Goal: Check status: Check status

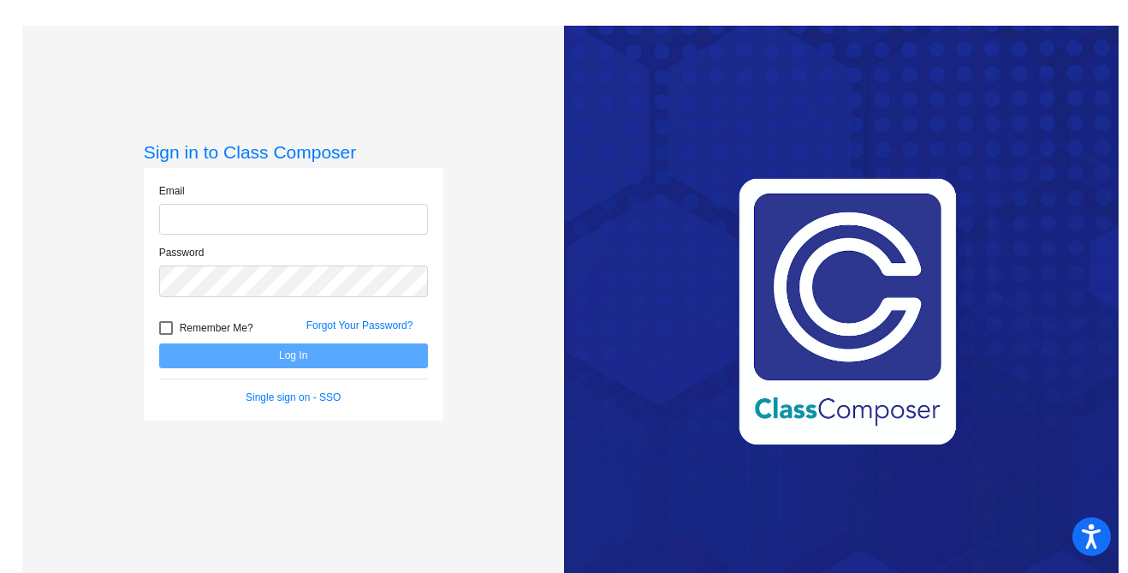
type input "[EMAIL_ADDRESS][DOMAIN_NAME]"
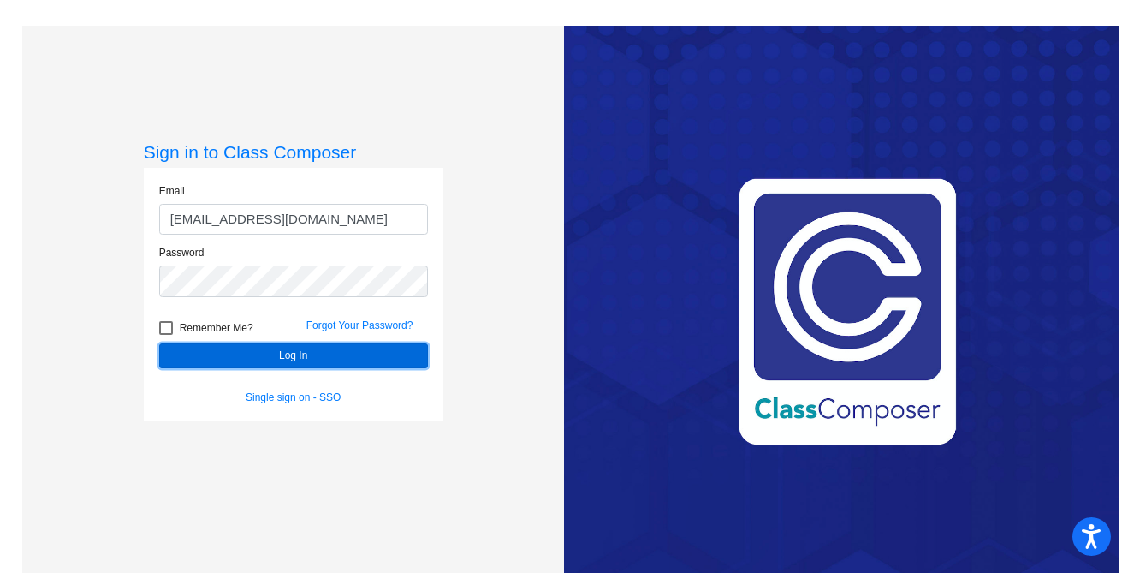
click at [264, 360] on button "Log In" at bounding box center [293, 355] width 269 height 25
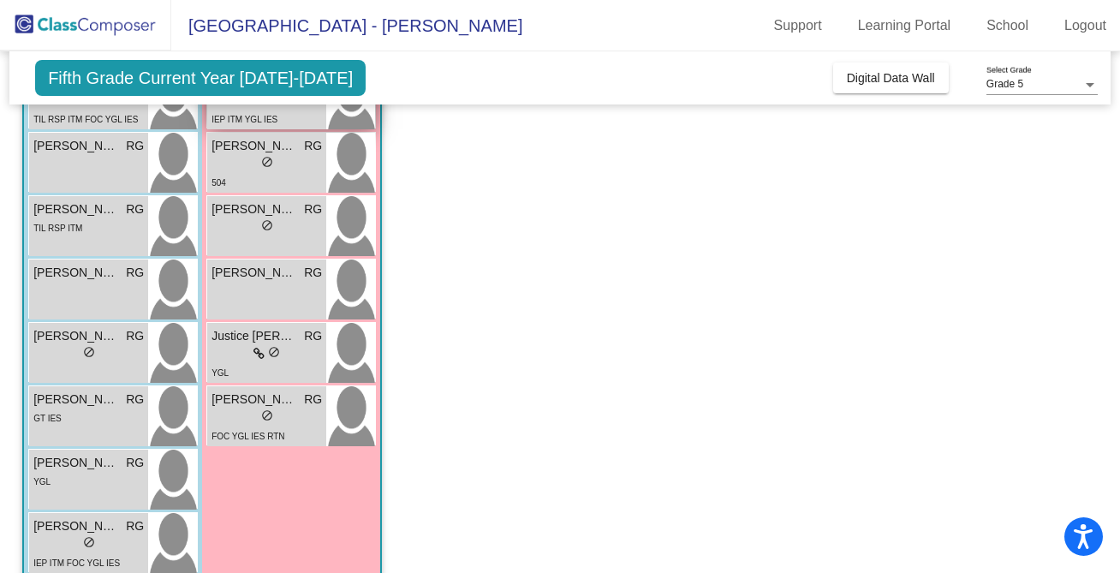
scroll to position [400, 0]
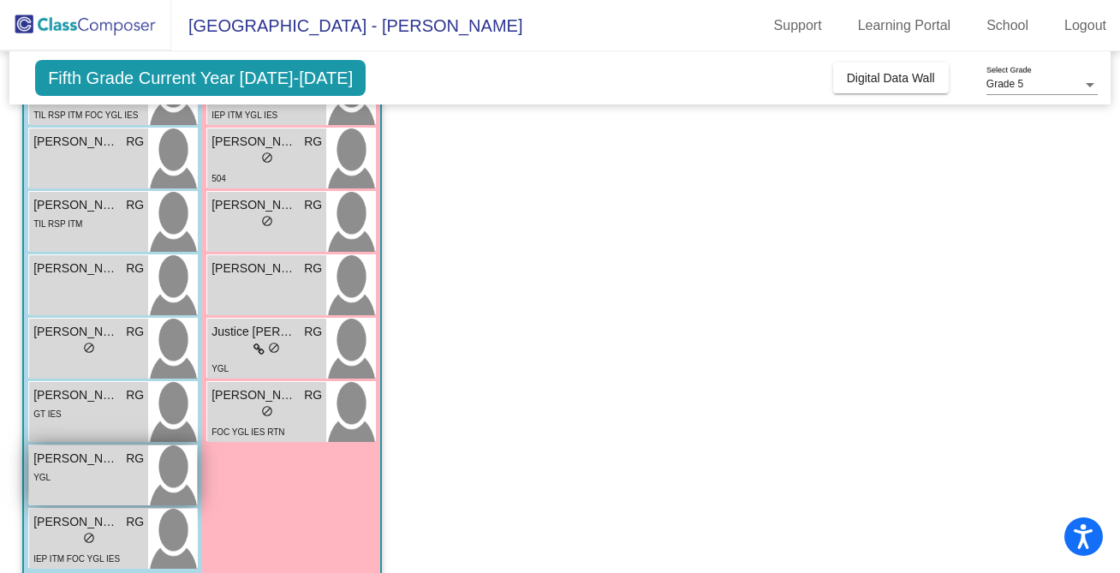
click at [55, 473] on div "YGL" at bounding box center [88, 476] width 110 height 18
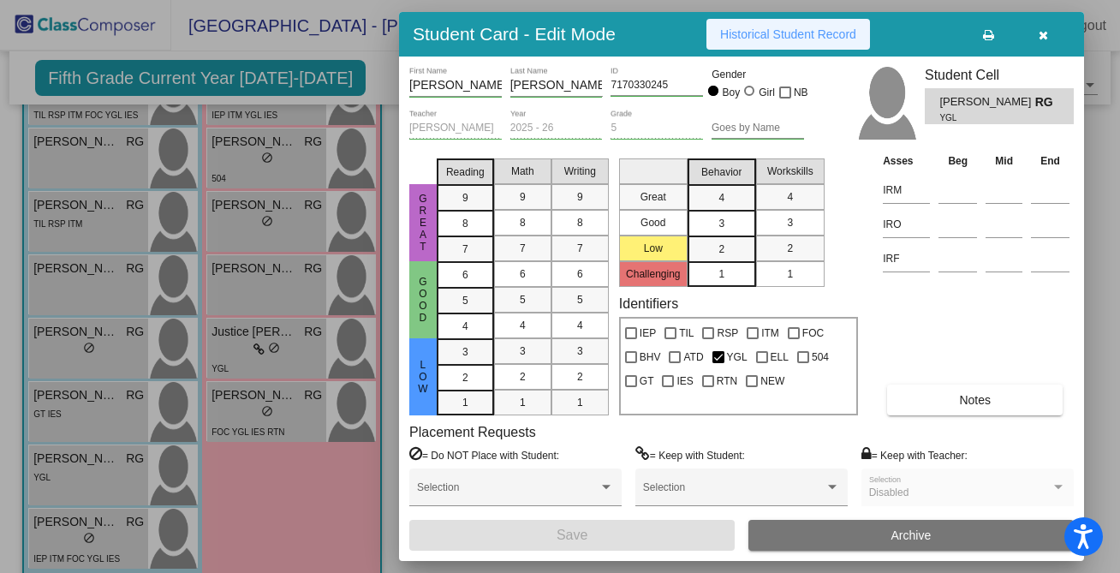
click at [791, 37] on span "Historical Student Record" at bounding box center [788, 34] width 136 height 14
click at [1044, 39] on icon "button" at bounding box center [1042, 35] width 9 height 12
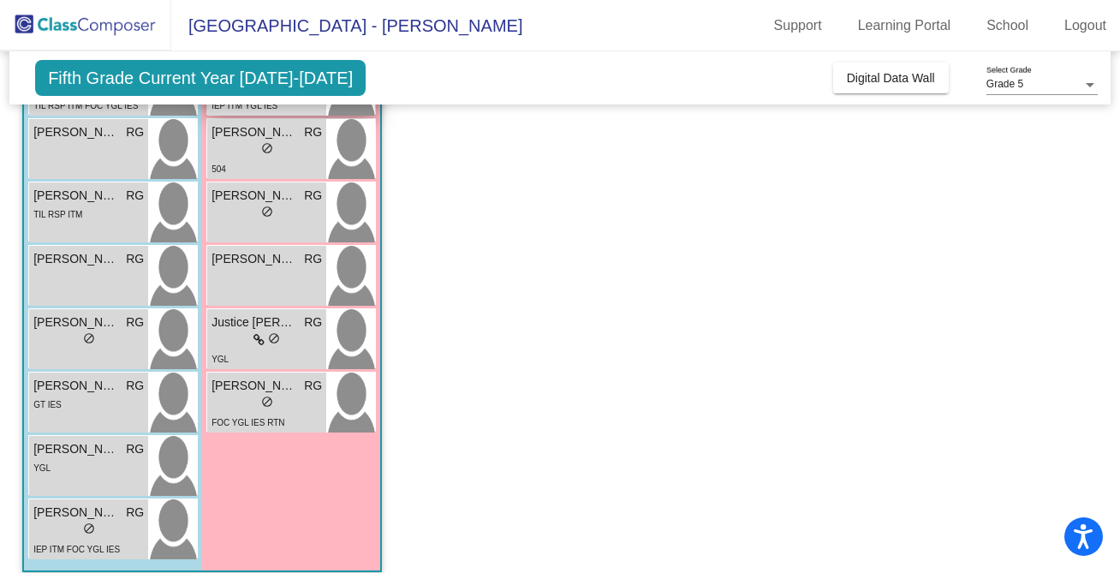
scroll to position [425, 0]
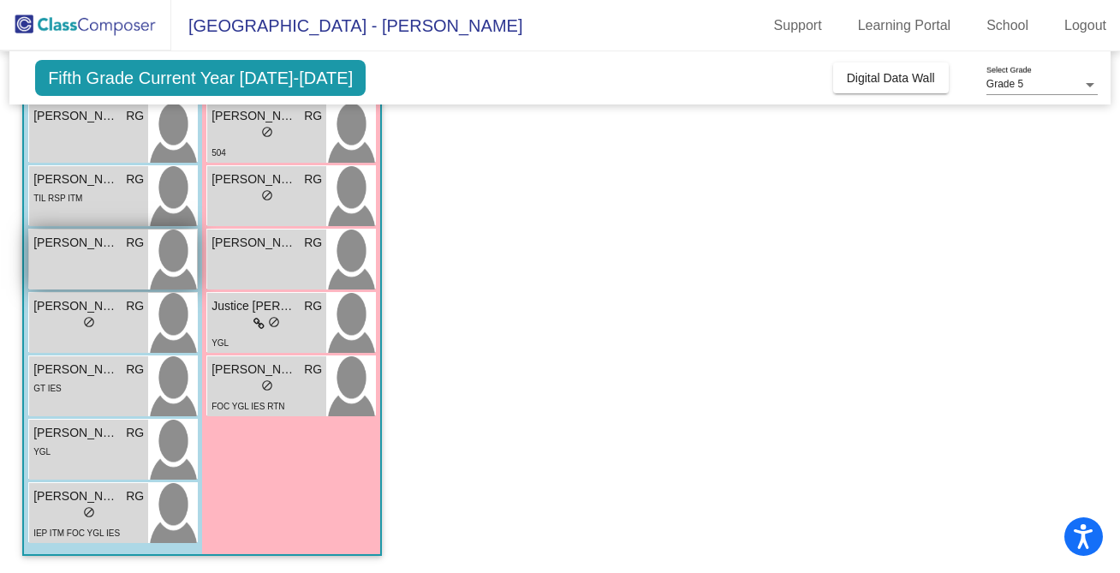
click at [80, 257] on div "Henry Shaw RG lock do_not_disturb_alt" at bounding box center [88, 259] width 119 height 60
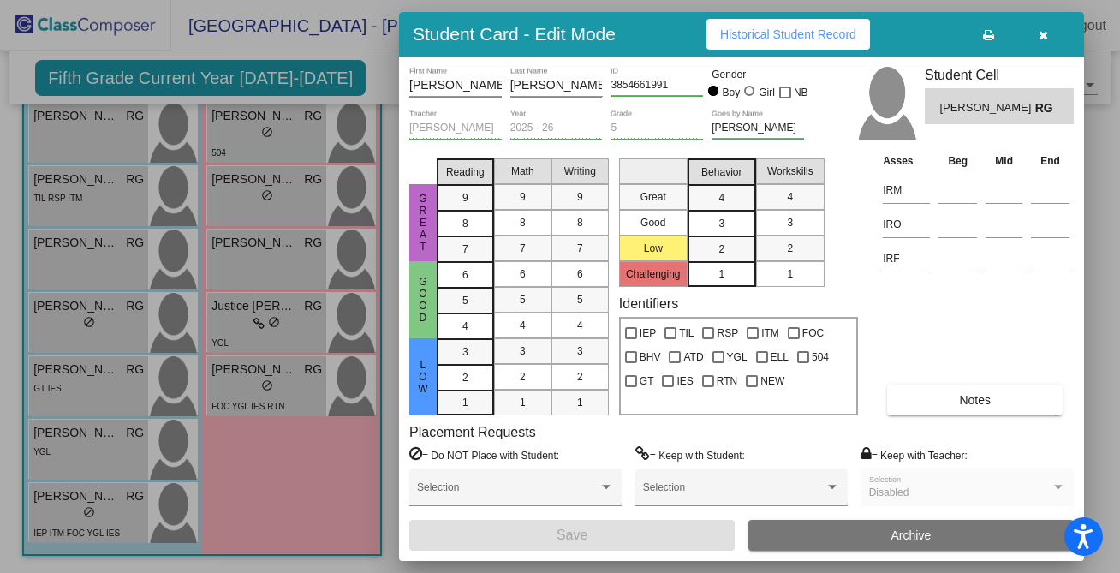
click at [818, 34] on span "Historical Student Record" at bounding box center [788, 34] width 136 height 14
click at [1040, 27] on span "button" at bounding box center [1042, 34] width 9 height 14
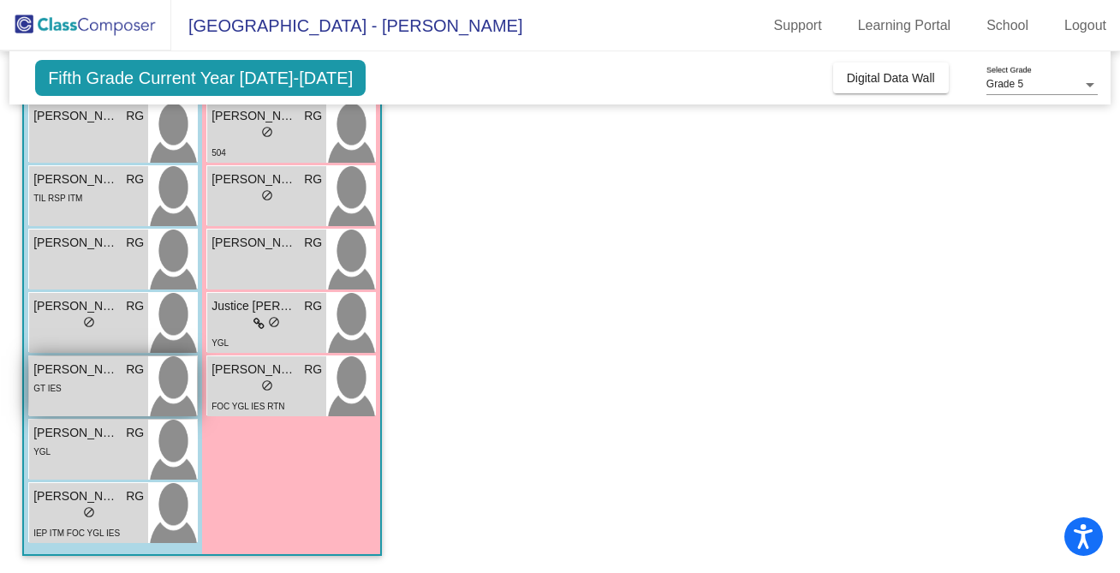
click at [122, 383] on div "GT IES" at bounding box center [88, 387] width 110 height 18
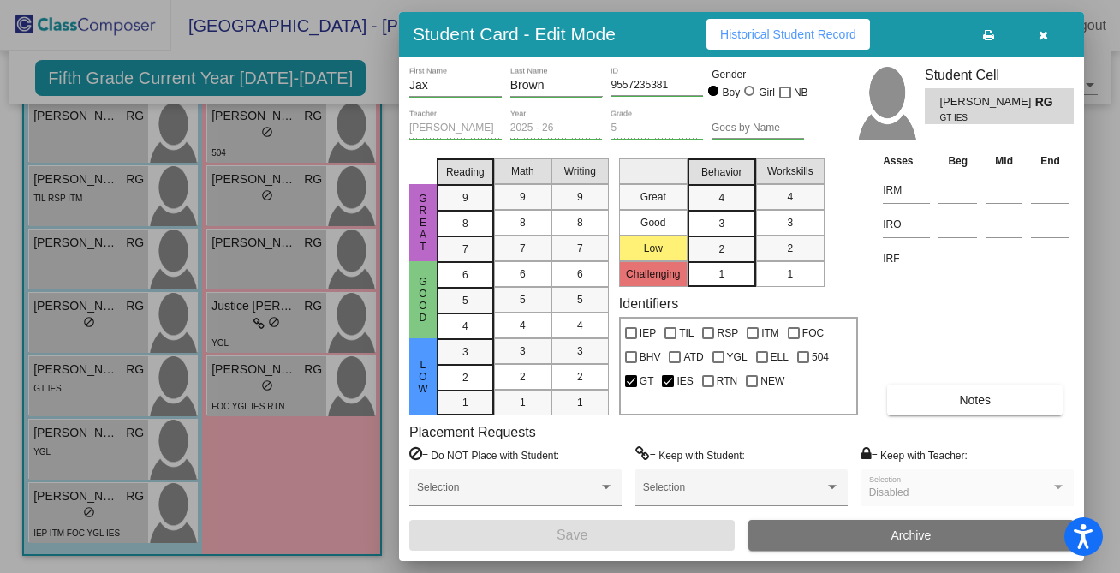
click at [813, 31] on span "Historical Student Record" at bounding box center [788, 34] width 136 height 14
click at [1044, 41] on button "button" at bounding box center [1042, 34] width 55 height 31
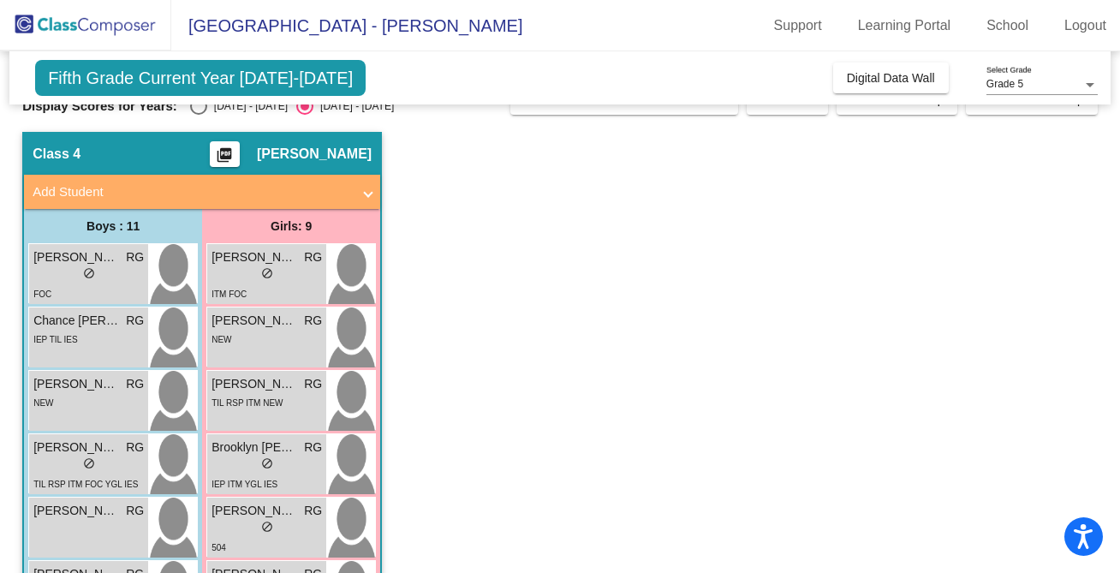
scroll to position [0, 0]
